Goal: Task Accomplishment & Management: Use online tool/utility

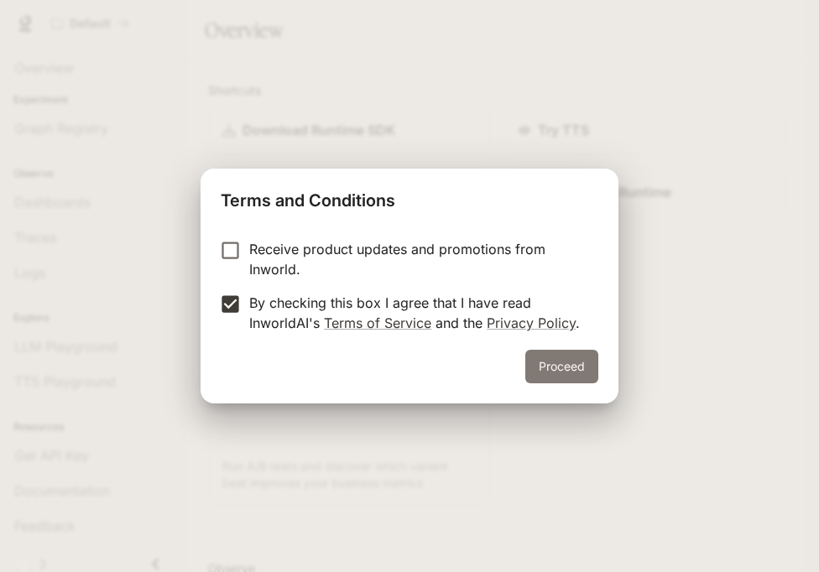
click at [561, 357] on button "Proceed" at bounding box center [561, 367] width 73 height 34
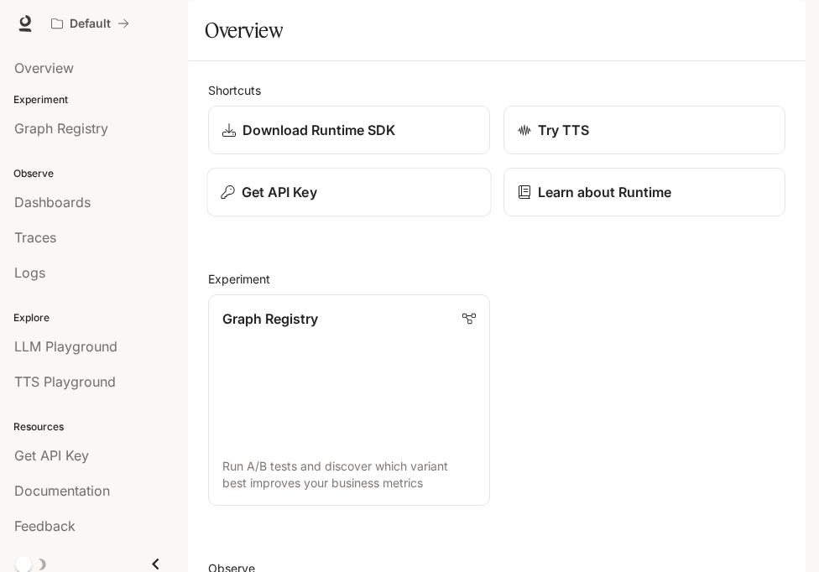
click at [278, 217] on button "Get API Key" at bounding box center [348, 192] width 284 height 49
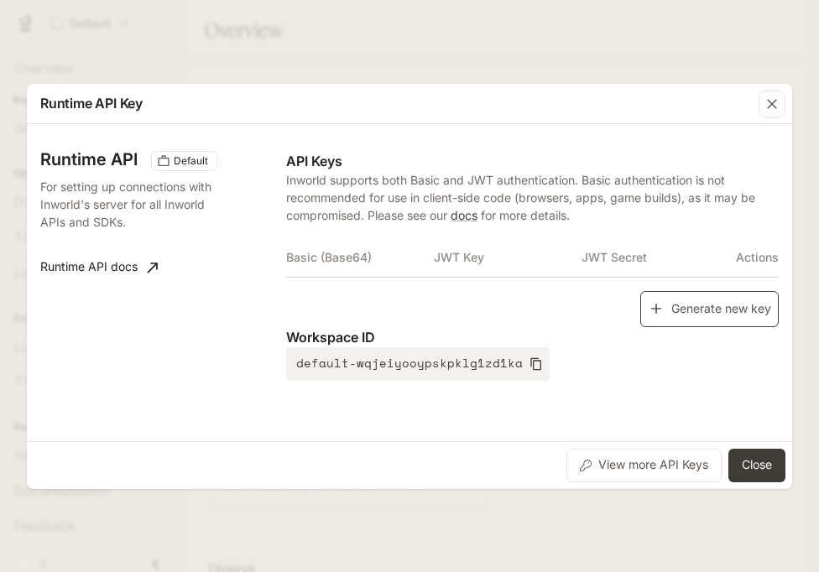
click at [690, 308] on button "Generate new key" at bounding box center [709, 309] width 138 height 36
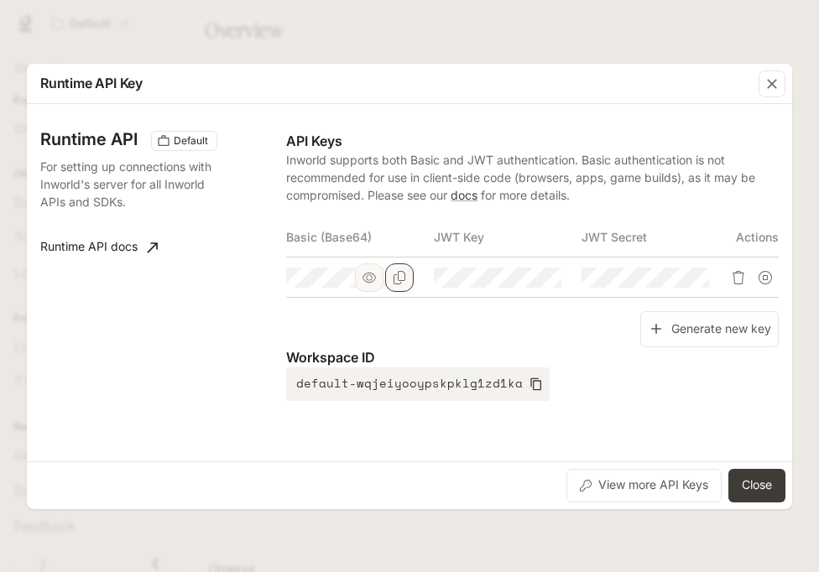
click at [396, 275] on icon "Copy Basic (Base64)" at bounding box center [399, 277] width 13 height 13
click at [768, 83] on icon "button" at bounding box center [771, 83] width 17 height 17
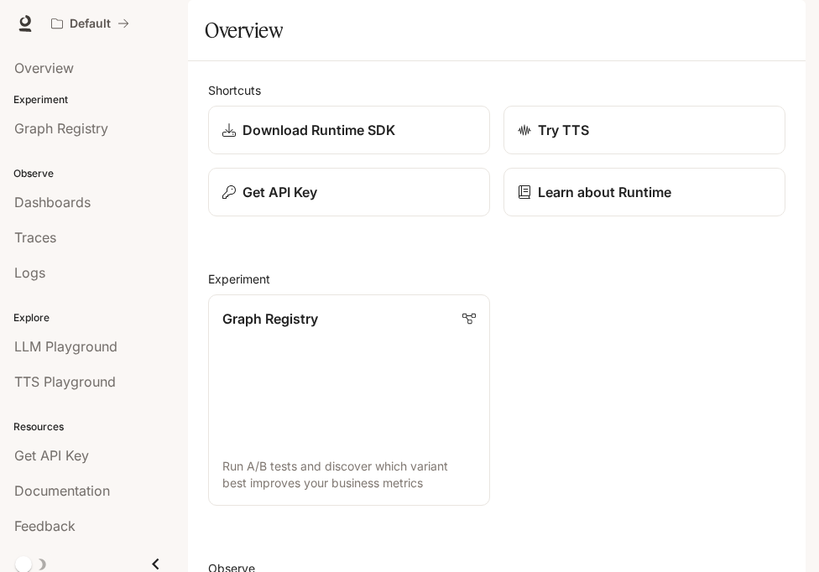
click at [777, 23] on icon "button" at bounding box center [781, 23] width 13 height 13
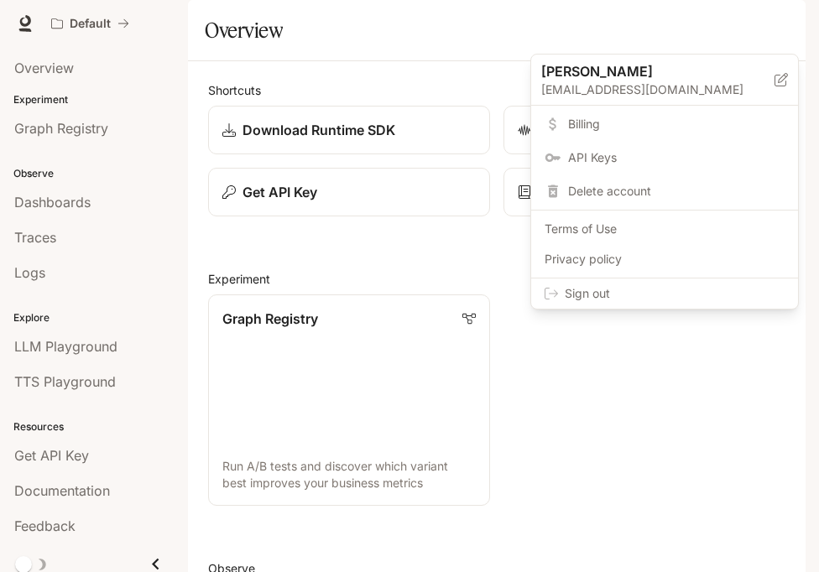
click at [638, 284] on div "Sign out" at bounding box center [664, 293] width 267 height 30
